Goal: Connect with others: Establish contact or relationships with other users

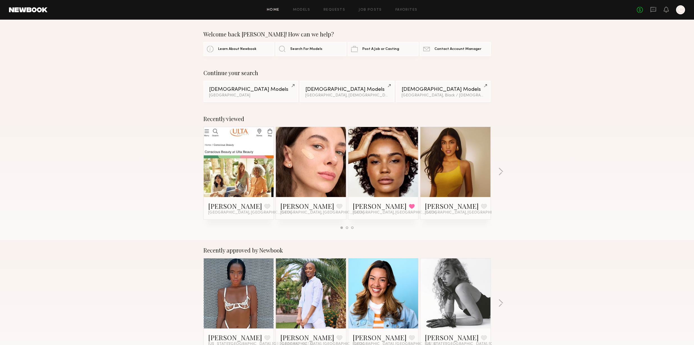
click at [379, 169] on link at bounding box center [383, 162] width 34 height 70
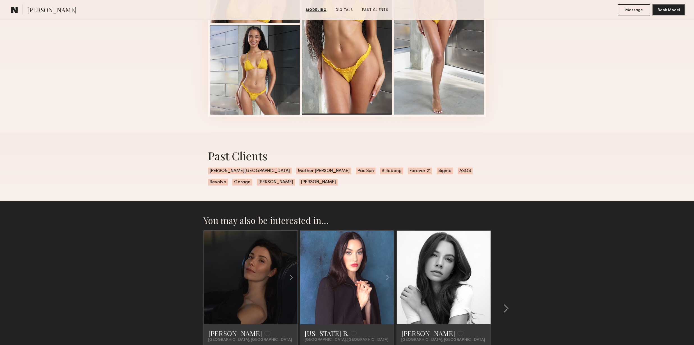
scroll to position [553, 0]
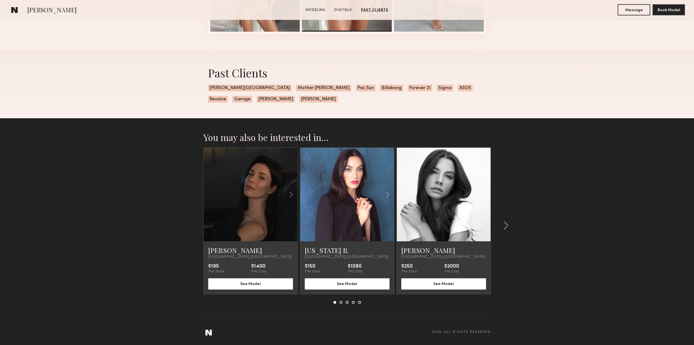
click at [483, 197] on common-icon at bounding box center [484, 194] width 8 height 11
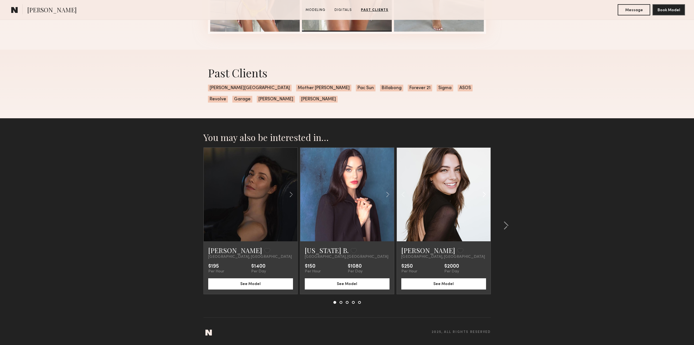
click at [483, 197] on common-icon at bounding box center [484, 194] width 8 height 11
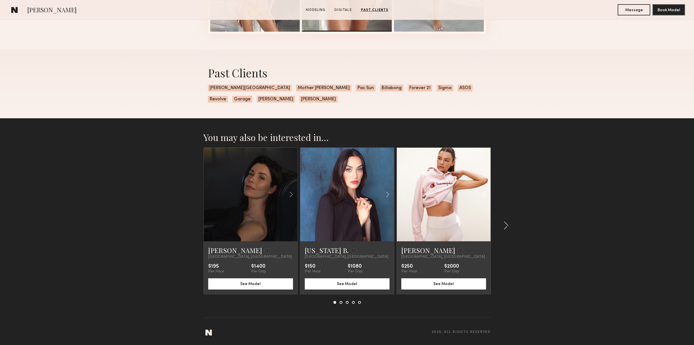
click at [483, 197] on common-icon at bounding box center [484, 194] width 8 height 11
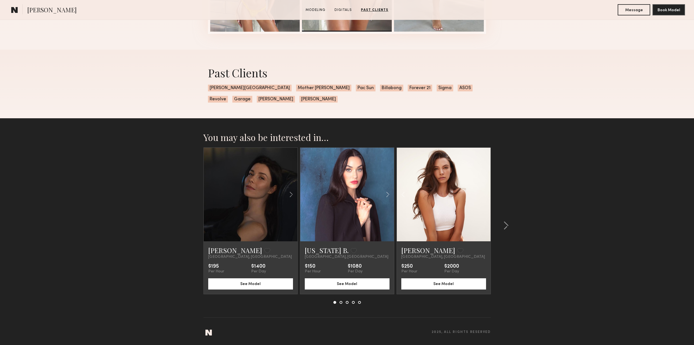
click at [483, 197] on div at bounding box center [444, 195] width 94 height 94
click at [417, 250] on link "Annelise B." at bounding box center [428, 250] width 54 height 9
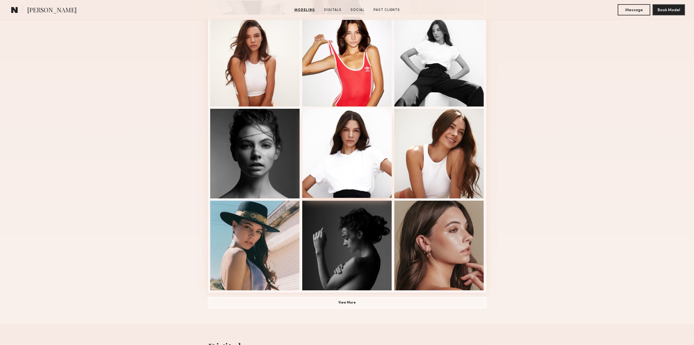
scroll to position [242, 0]
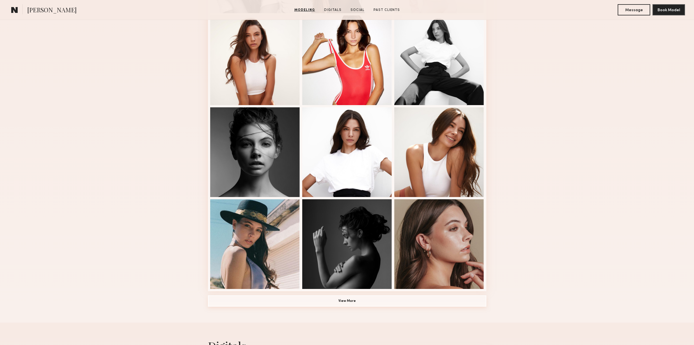
click at [358, 301] on button "View More" at bounding box center [347, 301] width 278 height 11
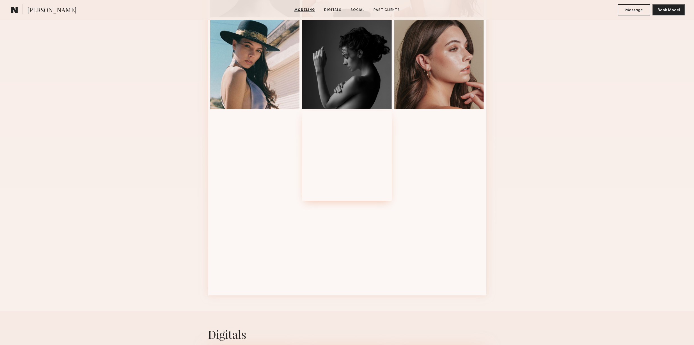
scroll to position [0, 0]
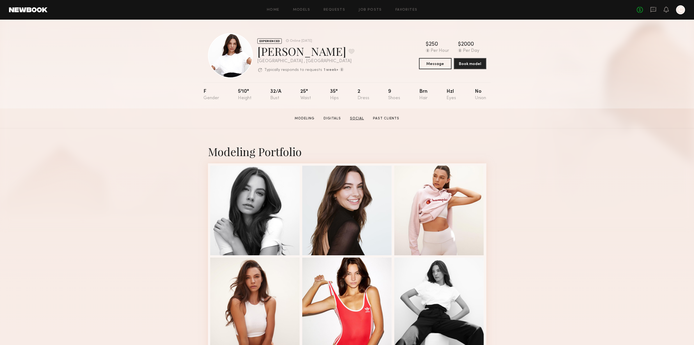
click at [355, 120] on link "Social" at bounding box center [357, 118] width 19 height 5
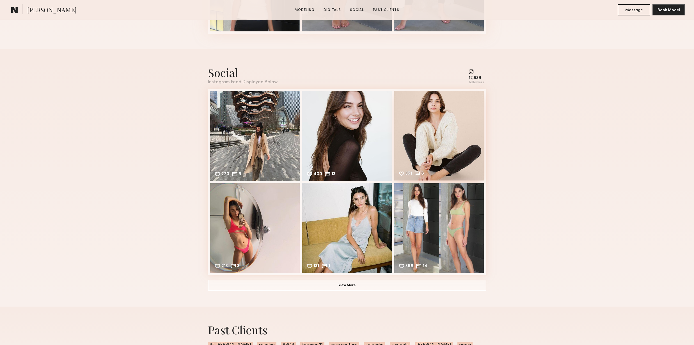
scroll to position [937, 0]
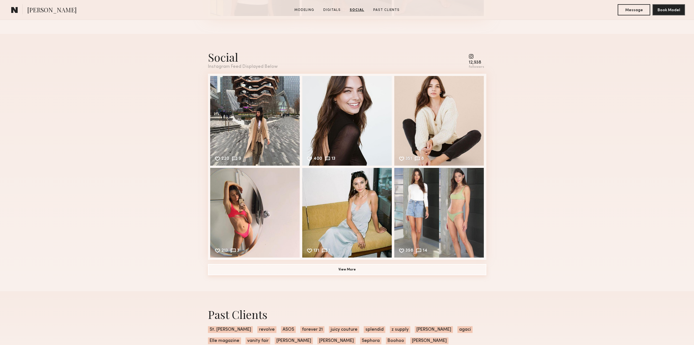
click at [350, 270] on button "View More" at bounding box center [347, 269] width 278 height 11
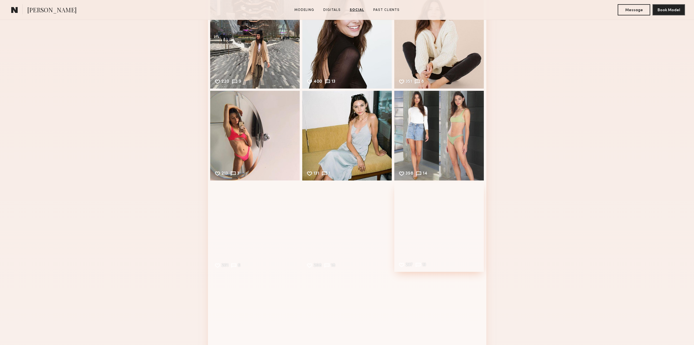
scroll to position [1062, 0]
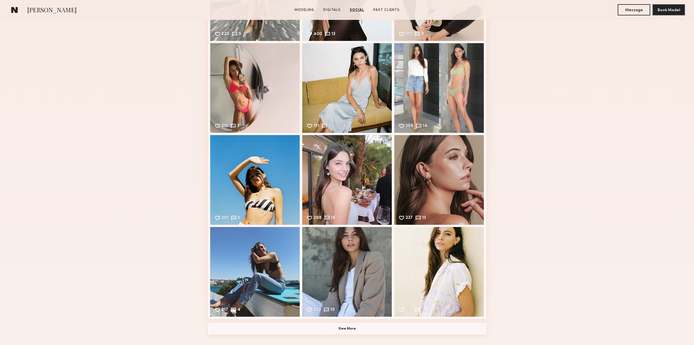
click at [375, 327] on button "View More" at bounding box center [347, 329] width 278 height 11
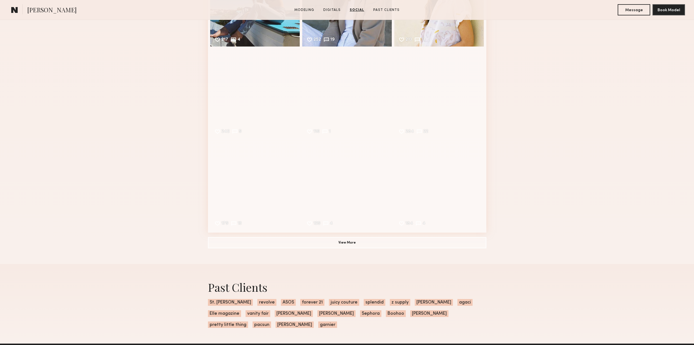
scroll to position [1261, 0]
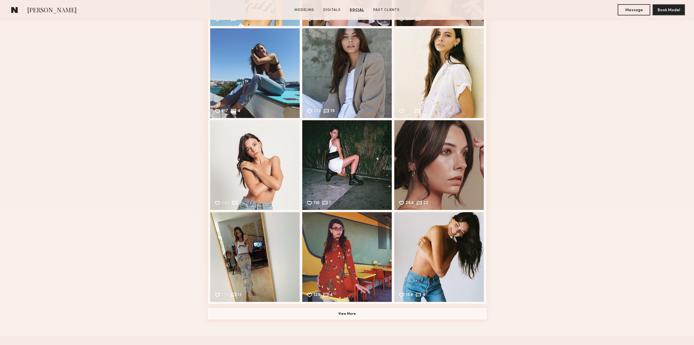
click at [389, 316] on button "View More" at bounding box center [347, 314] width 278 height 11
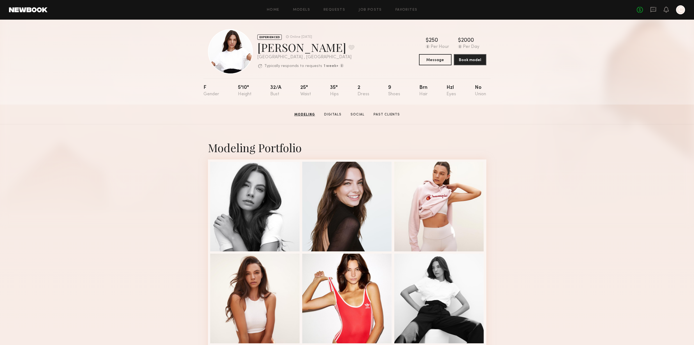
scroll to position [0, 0]
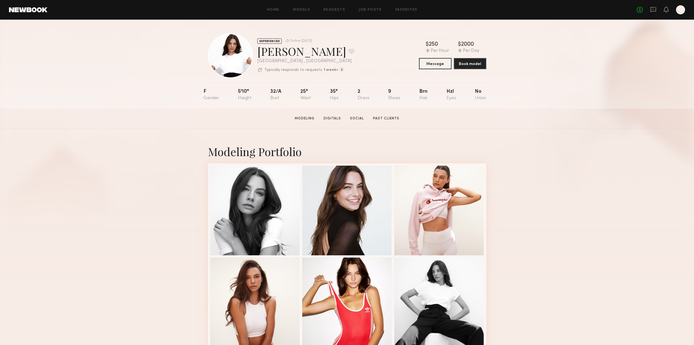
click at [300, 13] on div "Home Models Requests Job Posts Favorites Sign Out No fees up to $5,000 C" at bounding box center [365, 9] width 637 height 9
click at [300, 8] on link "Models" at bounding box center [301, 10] width 17 height 4
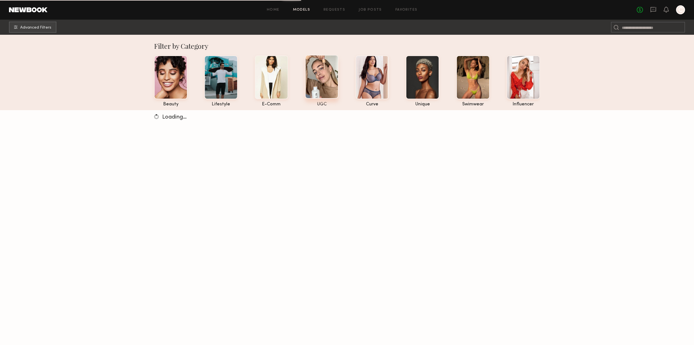
click at [320, 84] on div at bounding box center [321, 77] width 33 height 44
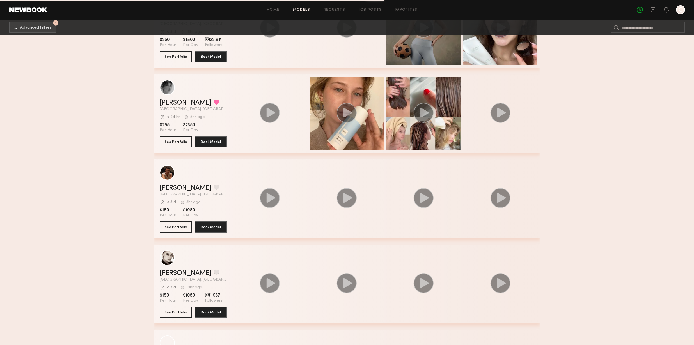
scroll to position [724, 0]
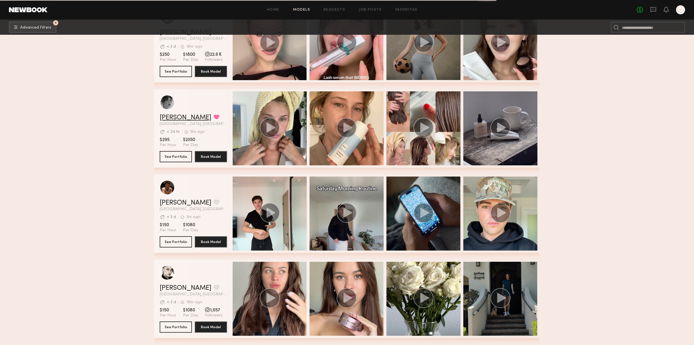
click at [181, 118] on link "Brittany H." at bounding box center [186, 117] width 52 height 7
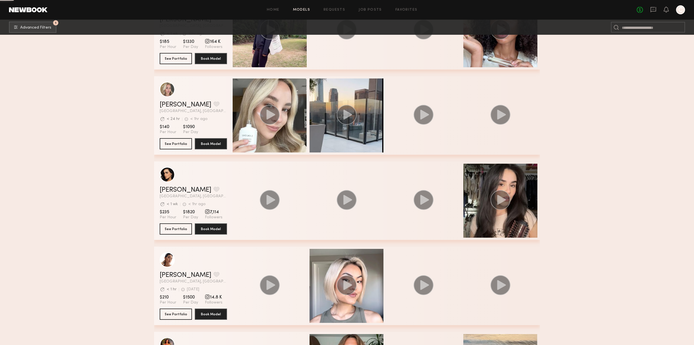
scroll to position [1782, 0]
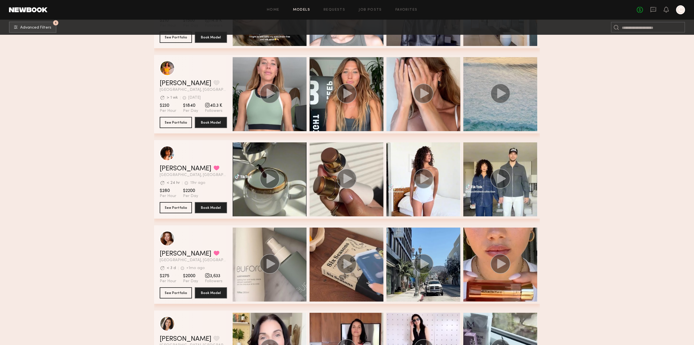
click at [283, 82] on div "grid" at bounding box center [270, 94] width 74 height 74
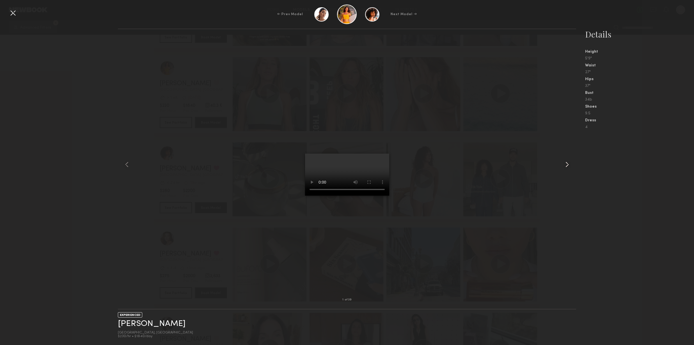
click at [570, 165] on common-icon at bounding box center [567, 164] width 9 height 9
click at [565, 165] on common-icon at bounding box center [567, 164] width 9 height 9
click at [568, 164] on common-icon at bounding box center [567, 164] width 9 height 9
click at [630, 162] on nb-gallery-model-stats "Details Height 5'9" Waist 27" Hips 37" Bust 34b Shoes 9.5 Dress 4" at bounding box center [635, 187] width 118 height 317
click at [15, 12] on div at bounding box center [12, 12] width 9 height 9
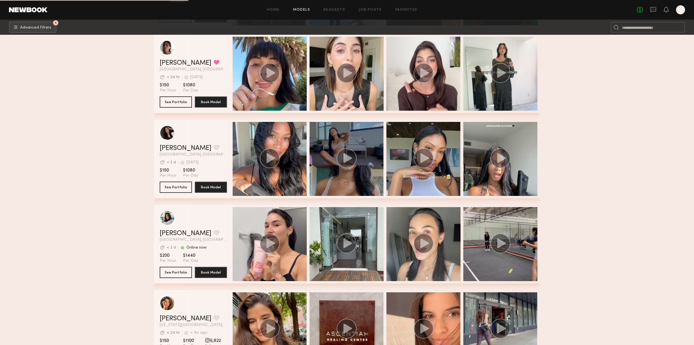
scroll to position [3894, 0]
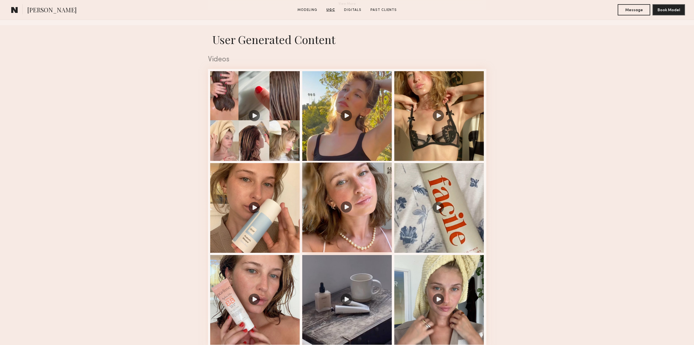
scroll to position [518, 0]
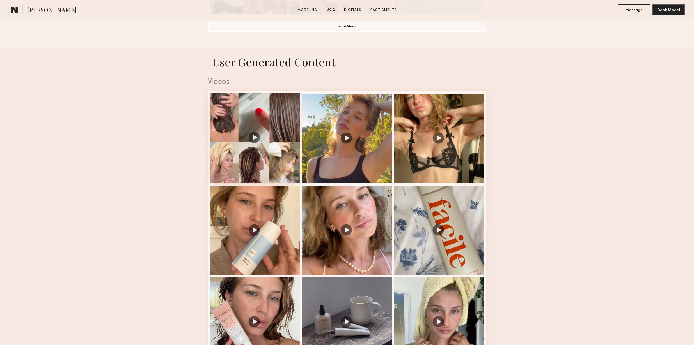
click at [281, 157] on div at bounding box center [255, 138] width 90 height 90
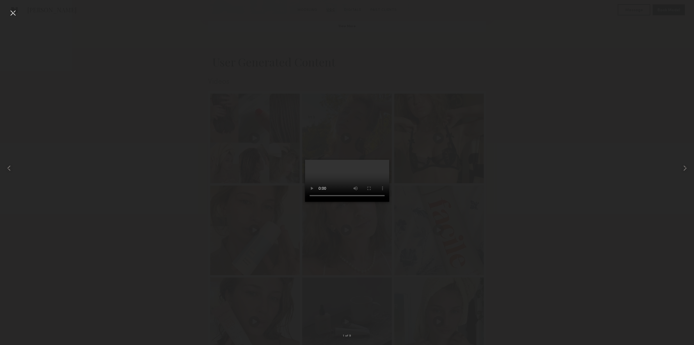
click at [534, 199] on div at bounding box center [347, 168] width 694 height 318
click at [9, 12] on div at bounding box center [12, 12] width 9 height 9
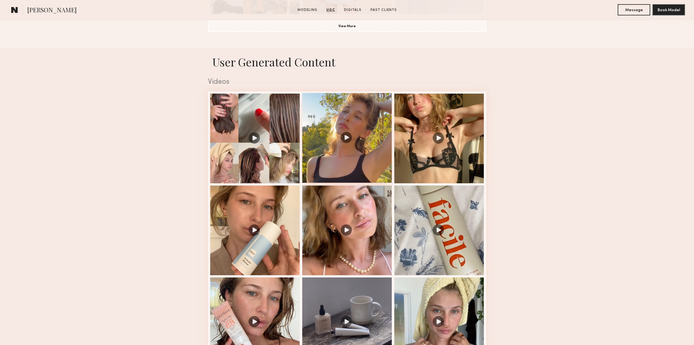
click at [363, 162] on div at bounding box center [347, 138] width 90 height 90
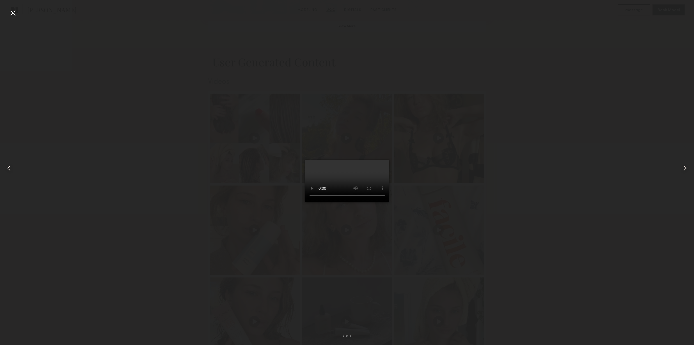
click at [492, 224] on div at bounding box center [347, 168] width 694 height 318
click at [158, 42] on div at bounding box center [347, 168] width 694 height 318
drag, startPoint x: 14, startPoint y: 11, endPoint x: 21, endPoint y: 13, distance: 7.1
click at [14, 11] on div at bounding box center [12, 12] width 9 height 9
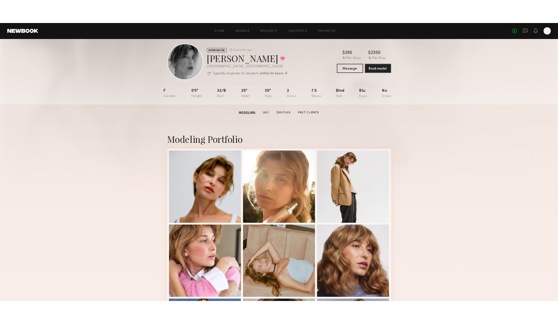
scroll to position [0, 0]
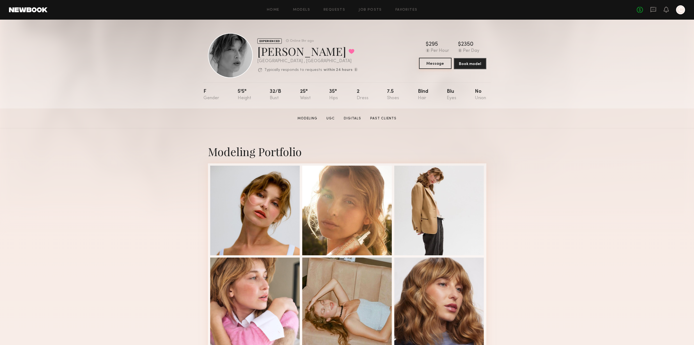
click at [432, 62] on button "Message" at bounding box center [435, 63] width 33 height 11
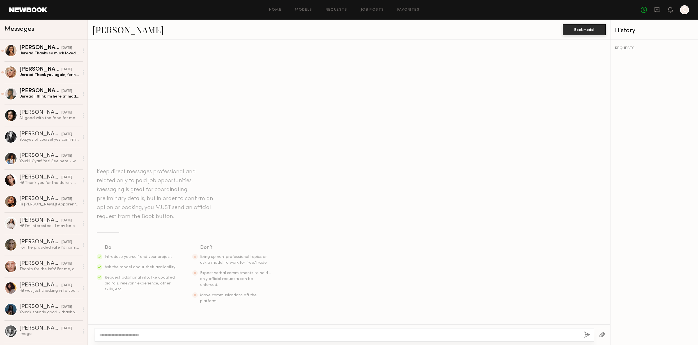
click at [188, 335] on textarea at bounding box center [339, 335] width 480 height 6
drag, startPoint x: 323, startPoint y: 337, endPoint x: 299, endPoint y: 336, distance: 23.9
click at [299, 336] on textarea "**********" at bounding box center [339, 335] width 480 height 6
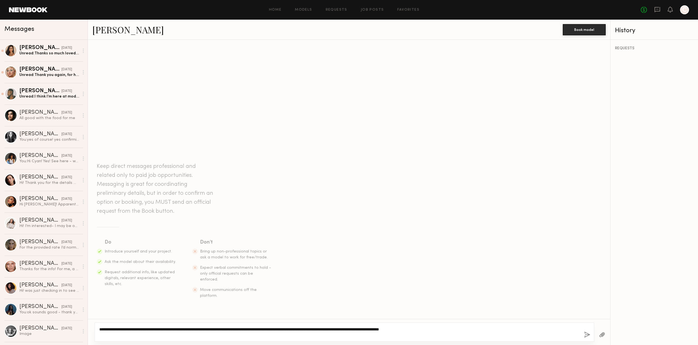
click at [487, 328] on textarea "**********" at bounding box center [339, 332] width 480 height 11
type textarea "**********"
click at [586, 335] on button "button" at bounding box center [587, 335] width 6 height 7
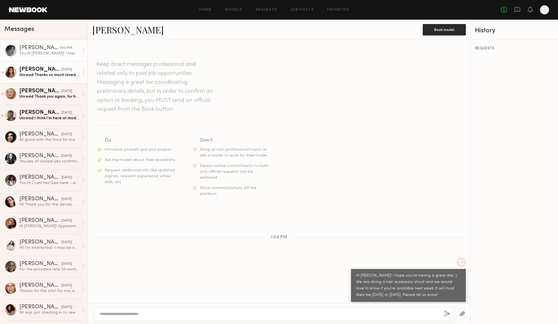
drag, startPoint x: 41, startPoint y: 71, endPoint x: 44, endPoint y: 75, distance: 5.3
click at [41, 71] on div "Natasha W." at bounding box center [40, 70] width 42 height 6
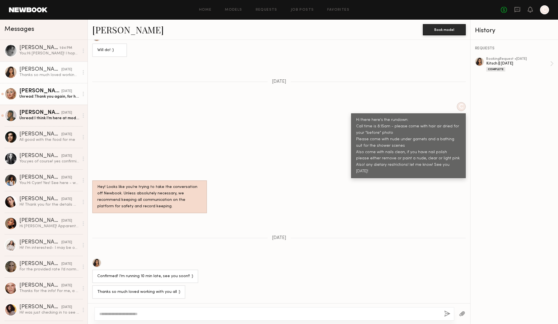
scroll to position [513, 0]
click at [53, 95] on div "Unread: Thank you again, for having me - I can not wait to see photos! 😊" at bounding box center [49, 96] width 60 height 5
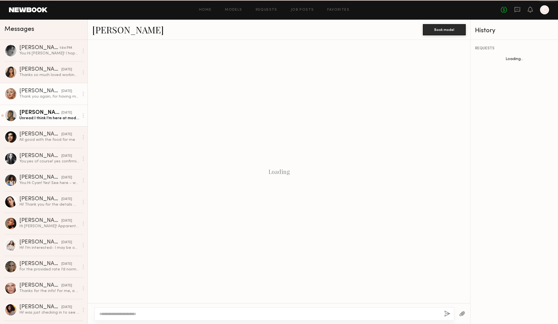
scroll to position [509, 0]
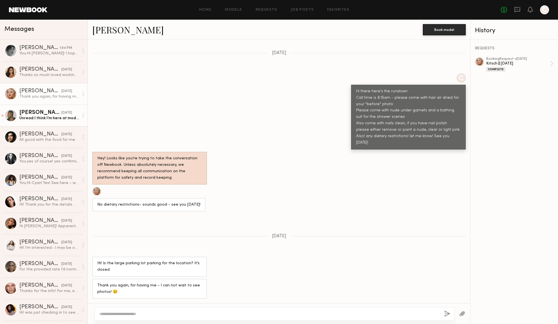
click at [43, 118] on div "Unread: I think I’m here at modo yoga" at bounding box center [49, 118] width 60 height 5
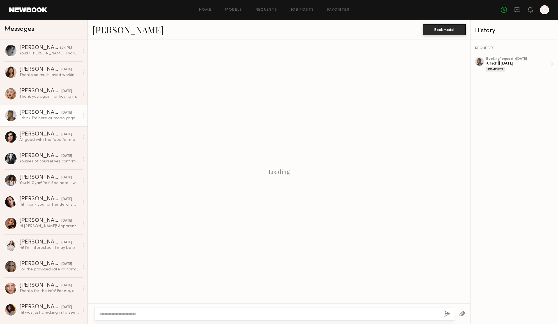
scroll to position [536, 0]
